Goal: Go to known website: Go to known website

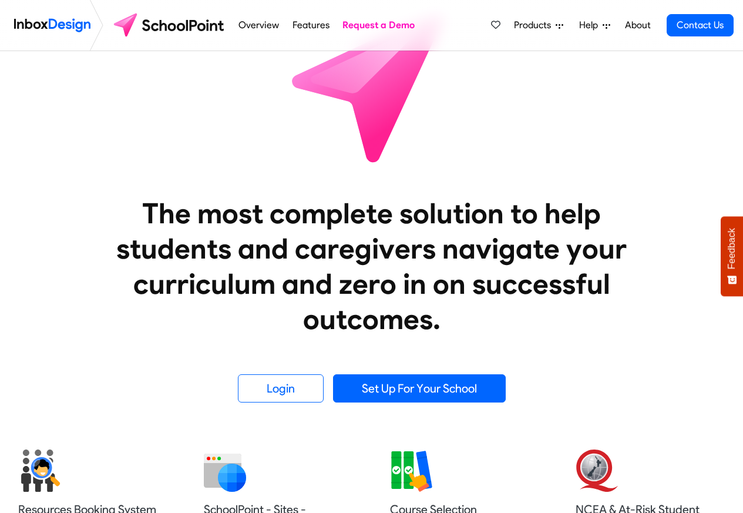
scroll to position [423, 0]
